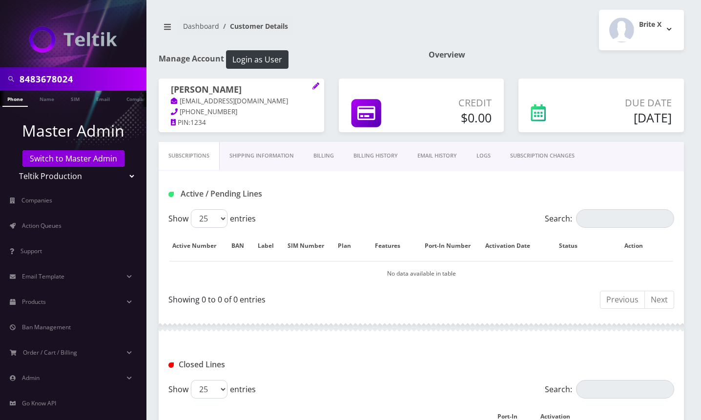
scroll to position [367, 0]
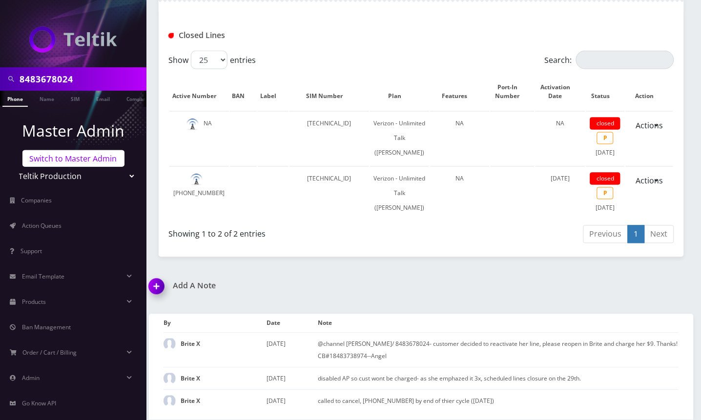
click at [52, 156] on link "Switch to Master Admin" at bounding box center [73, 158] width 102 height 17
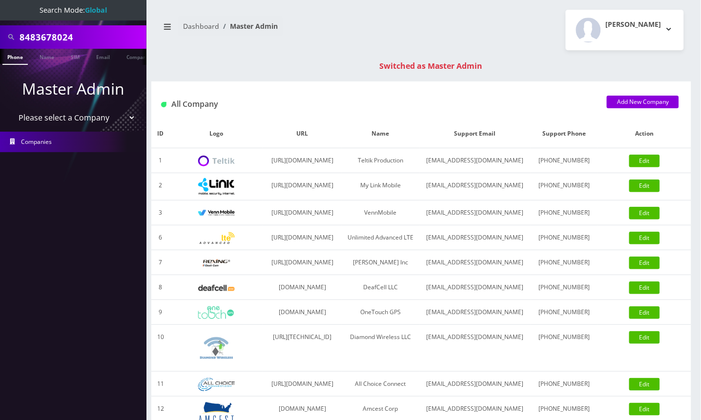
click at [49, 31] on input "8483678024" at bounding box center [82, 37] width 124 height 19
paste input "7185733126"
type input "7185733126"
click at [17, 58] on link "Phone" at bounding box center [14, 57] width 25 height 16
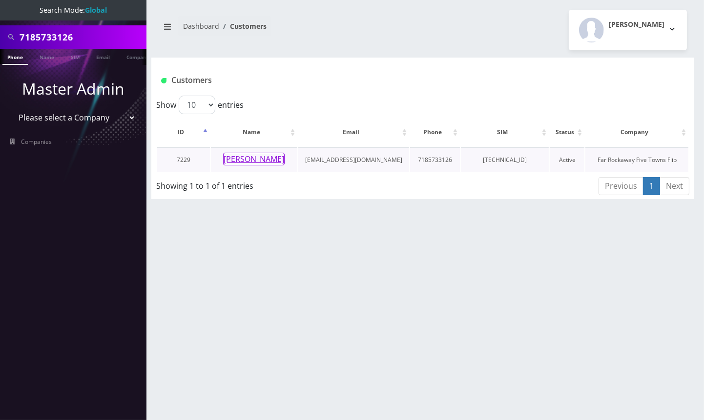
drag, startPoint x: 0, startPoint y: 0, endPoint x: 255, endPoint y: 161, distance: 301.5
click at [255, 161] on button "Sheva Taitelbaum" at bounding box center [253, 159] width 61 height 13
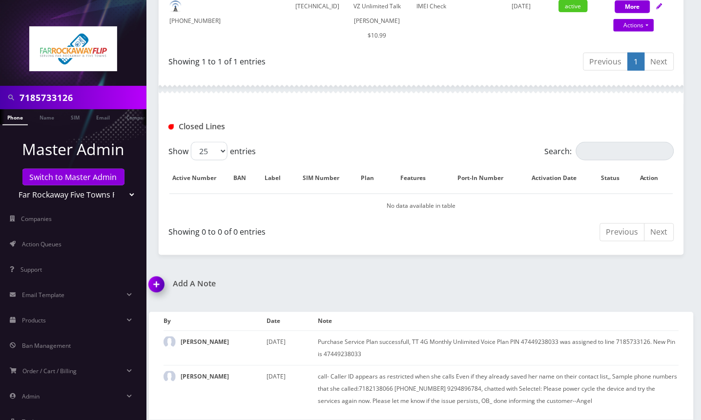
scroll to position [314, 0]
click at [301, 4] on td "89148000010413034380" at bounding box center [318, 21] width 70 height 54
click at [127, 192] on select "Teltik Production My Link Mobile VennMobile Unlimited Advanced LTE Rexing Inc D…" at bounding box center [73, 194] width 124 height 19
select select "20"
click at [11, 185] on select "Teltik Production My Link Mobile VennMobile Unlimited Advanced LTE Rexing Inc D…" at bounding box center [73, 194] width 124 height 19
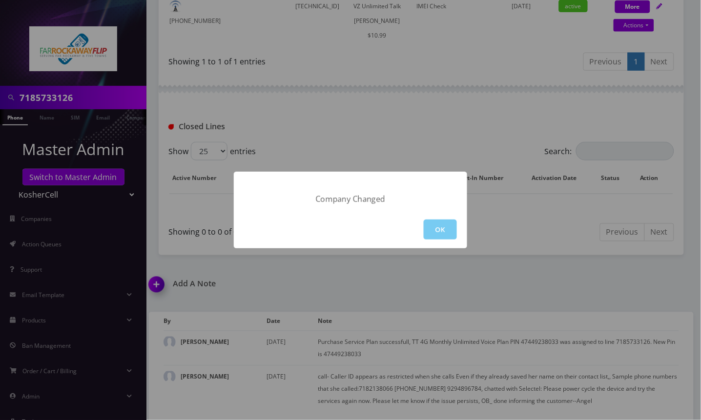
click at [438, 233] on button "OK" at bounding box center [440, 230] width 33 height 20
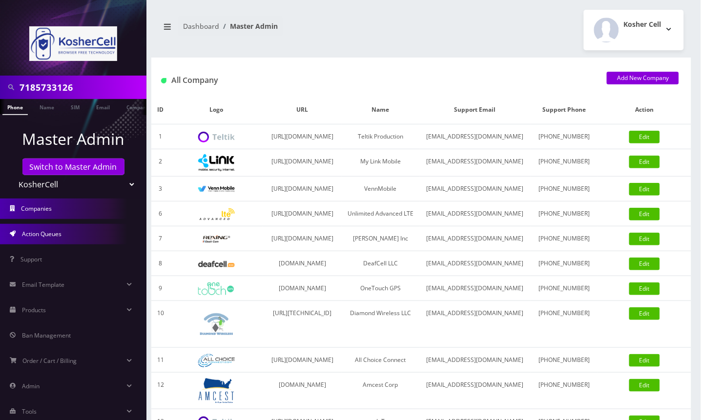
click at [59, 241] on link "Action Queues" at bounding box center [73, 234] width 146 height 20
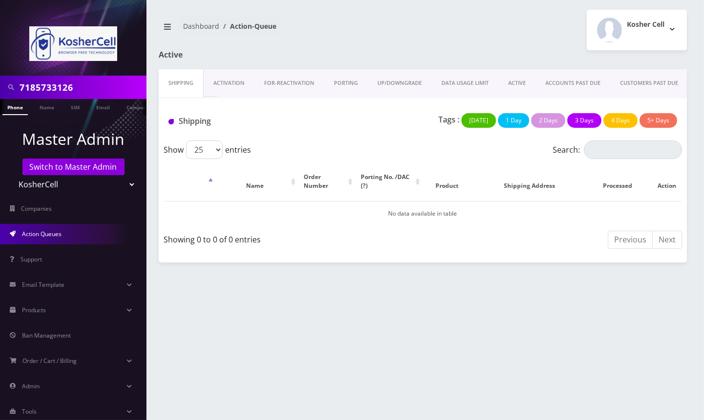
click at [350, 81] on link "PORTING" at bounding box center [345, 83] width 43 height 28
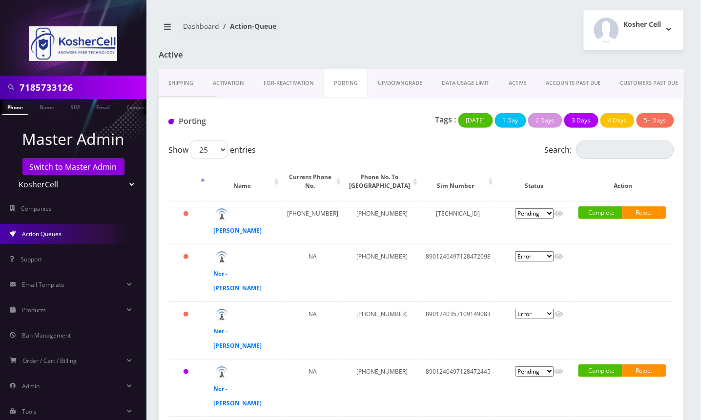
click at [177, 79] on link "Shipping" at bounding box center [181, 83] width 44 height 28
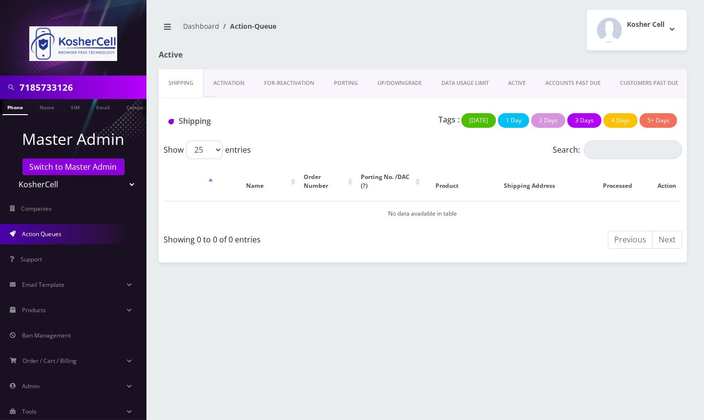
click at [224, 83] on link "Activation" at bounding box center [228, 83] width 51 height 28
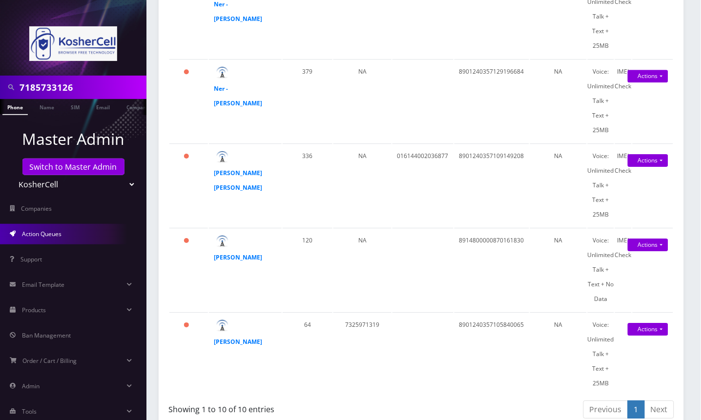
scroll to position [655, 0]
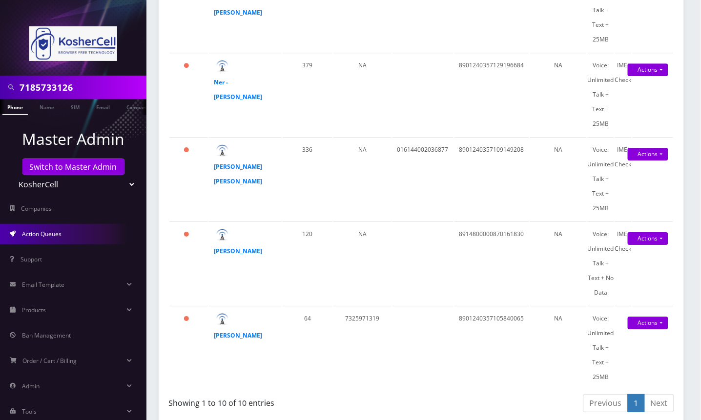
click at [73, 83] on input "7185733126" at bounding box center [82, 87] width 124 height 19
paste input "[PHONE_NUMBER]"
drag, startPoint x: 61, startPoint y: 90, endPoint x: 74, endPoint y: 90, distance: 13.7
click at [60, 90] on input "[PHONE_NUMBER]" at bounding box center [82, 87] width 124 height 19
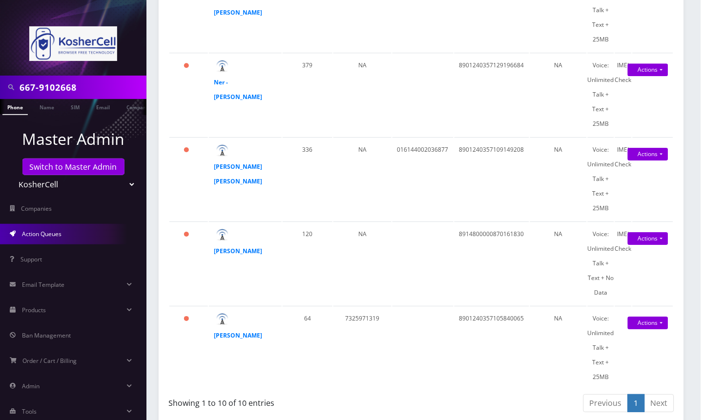
click at [38, 88] on input "667-9102668" at bounding box center [82, 87] width 124 height 19
type input "6679102668"
click at [17, 110] on link "Phone" at bounding box center [14, 107] width 25 height 16
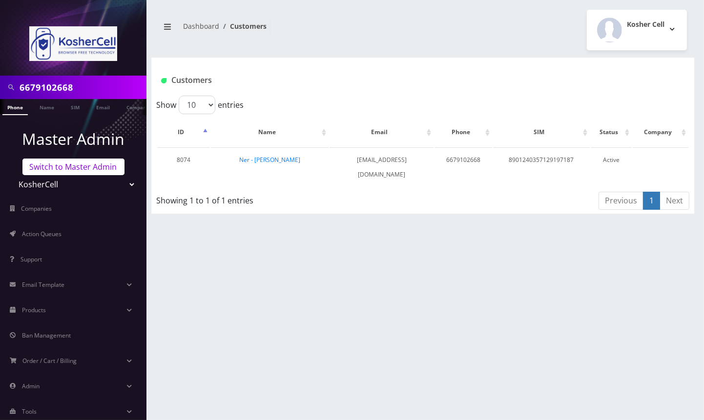
click at [81, 167] on link "Switch to Master Admin" at bounding box center [73, 167] width 102 height 17
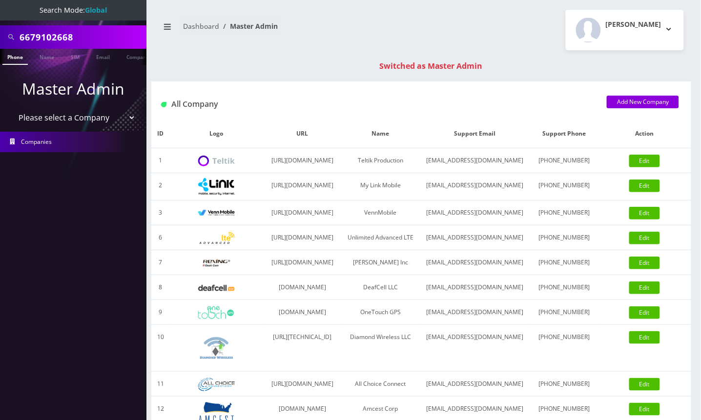
click at [30, 34] on input "6679102668" at bounding box center [82, 37] width 124 height 19
type input "7185733126"
click at [15, 62] on link "Phone" at bounding box center [14, 57] width 25 height 16
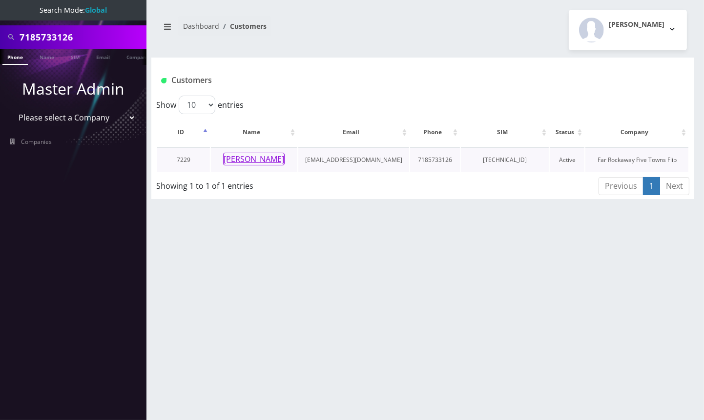
click at [246, 162] on button "[PERSON_NAME]" at bounding box center [253, 159] width 61 height 13
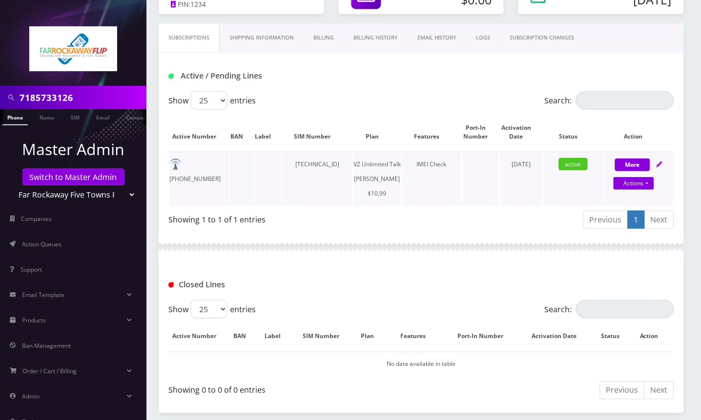
scroll to position [314, 0]
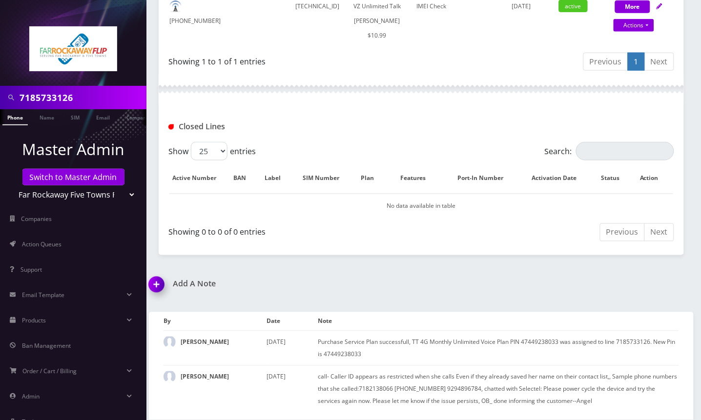
click at [160, 289] on img at bounding box center [158, 288] width 29 height 29
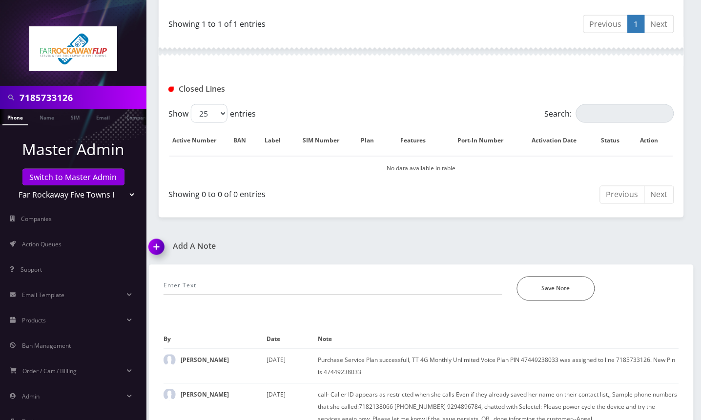
scroll to position [369, 0]
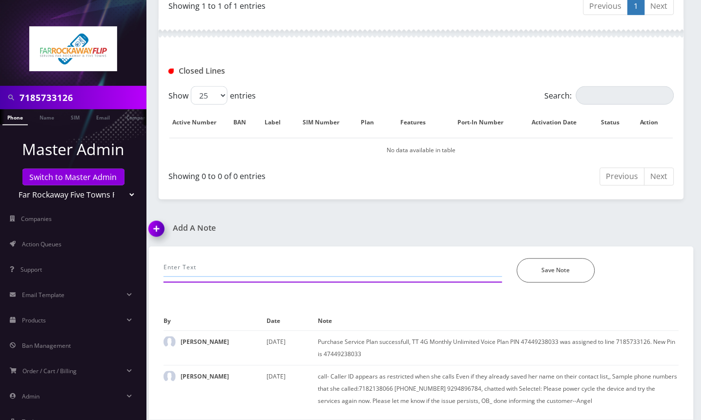
click at [196, 271] on input "text" at bounding box center [332, 268] width 339 height 19
paste input "caller ID for 7185733126, it comes up as Restricted when she calls someone"
drag, startPoint x: 255, startPoint y: 268, endPoint x: 248, endPoint y: 270, distance: 7.6
click at [248, 270] on input "caller ID for 7185733126, it comes up as Restricted when she calls someone" at bounding box center [332, 268] width 339 height 19
click at [405, 266] on input "caller ID for 7185733126 comes up as Restricted when she calls someone" at bounding box center [332, 268] width 339 height 19
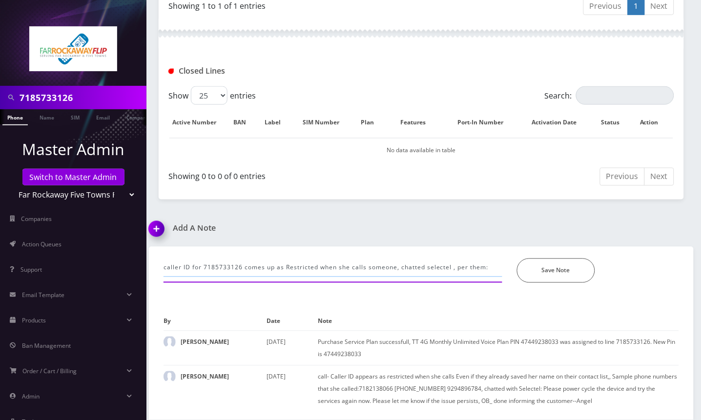
paste input "Please power cycle the device and try the services again now. Please let me kno…"
type input "caller ID for 7185733126 comes up as Restricted when she calls someone, chatted…"
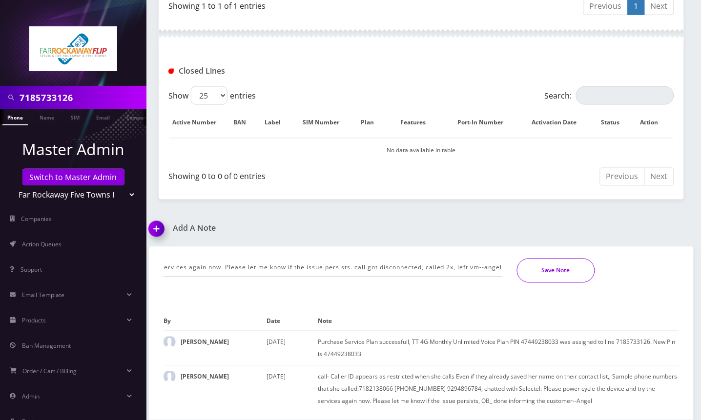
click at [567, 273] on button "Save Note" at bounding box center [556, 271] width 78 height 24
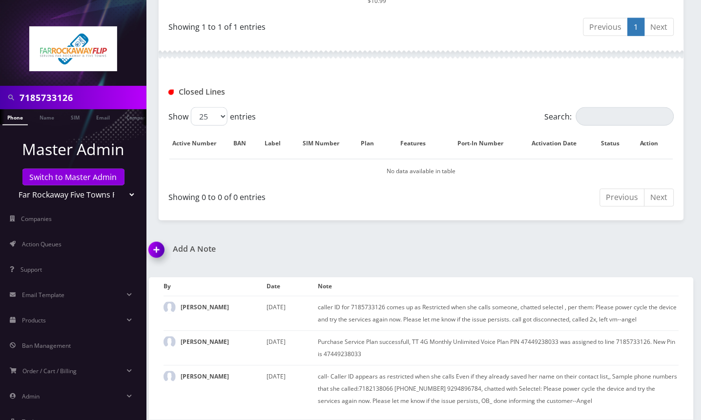
scroll to position [348, 0]
click at [630, 92] on div "Closed Lines" at bounding box center [421, 92] width 520 height 16
click at [620, 247] on div "Add A Note caller ID for 7185733126 comes up as Restricted when she calls someo…" at bounding box center [421, 332] width 559 height 175
click at [62, 180] on link "Switch to Master Admin" at bounding box center [73, 177] width 102 height 17
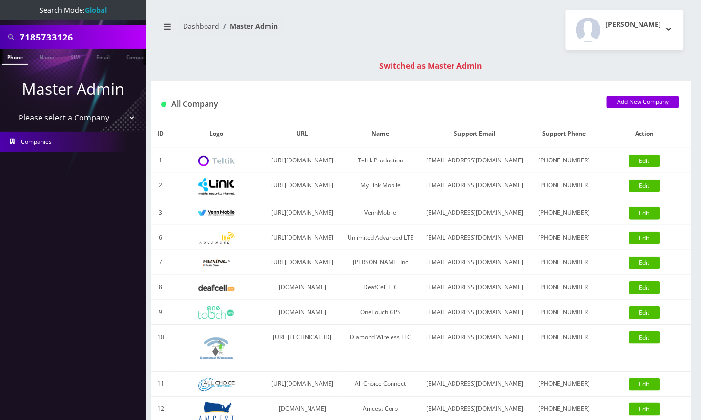
click at [56, 33] on input "7185733126" at bounding box center [82, 37] width 124 height 19
paste input "6679102668"
type input "6679102668"
click at [11, 57] on link "Phone" at bounding box center [14, 57] width 25 height 16
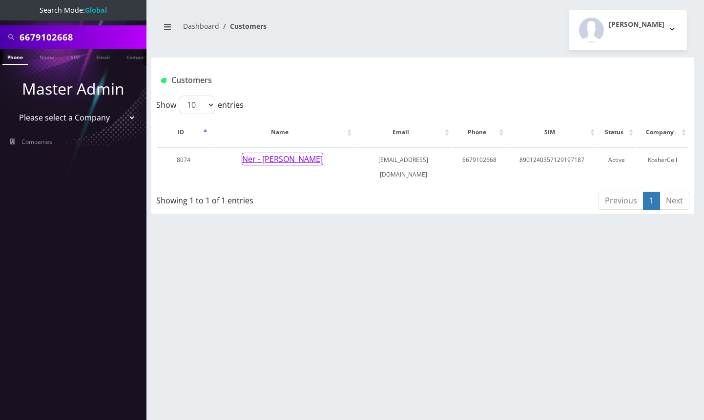
click at [268, 154] on button "Ner - [PERSON_NAME]" at bounding box center [282, 159] width 81 height 13
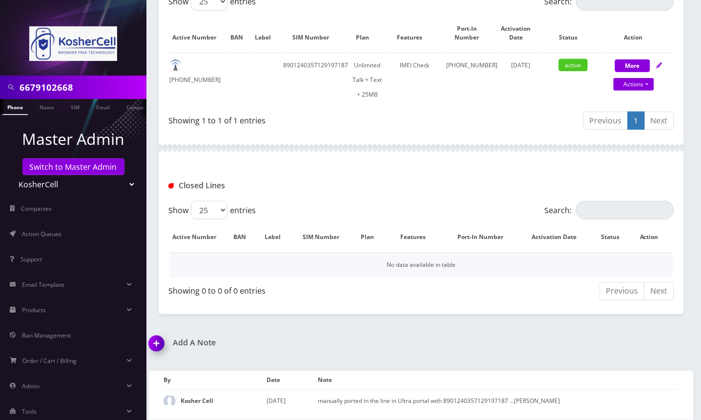
scroll to position [225, 0]
click at [407, 11] on div "Show 25 50 100 250 500 entries" at bounding box center [357, 1] width 379 height 19
